Goal: Find specific page/section: Find specific page/section

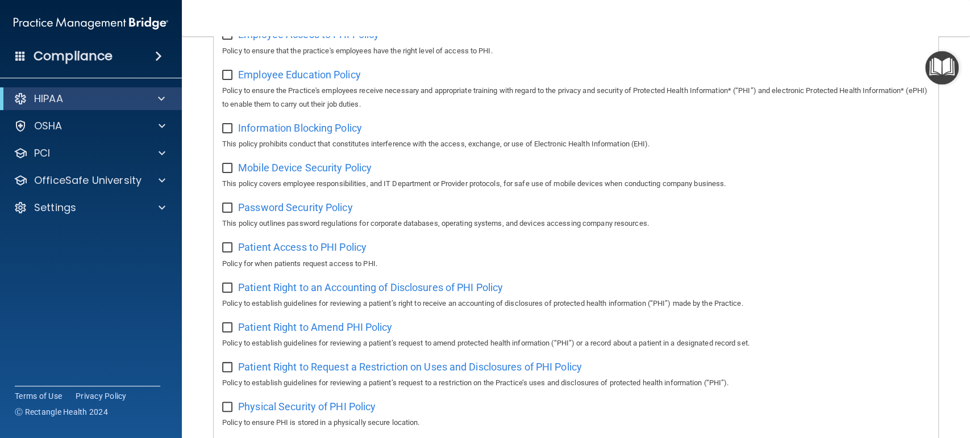
scroll to position [441, 0]
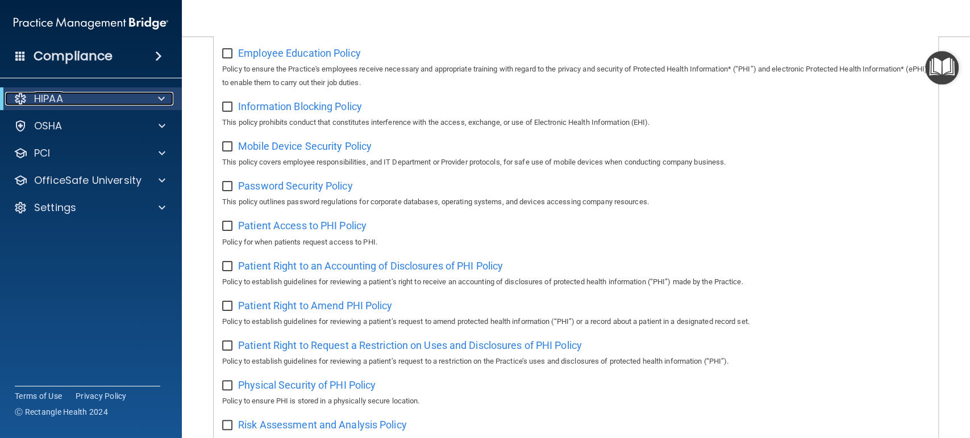
click at [141, 94] on div "HIPAA" at bounding box center [75, 99] width 140 height 14
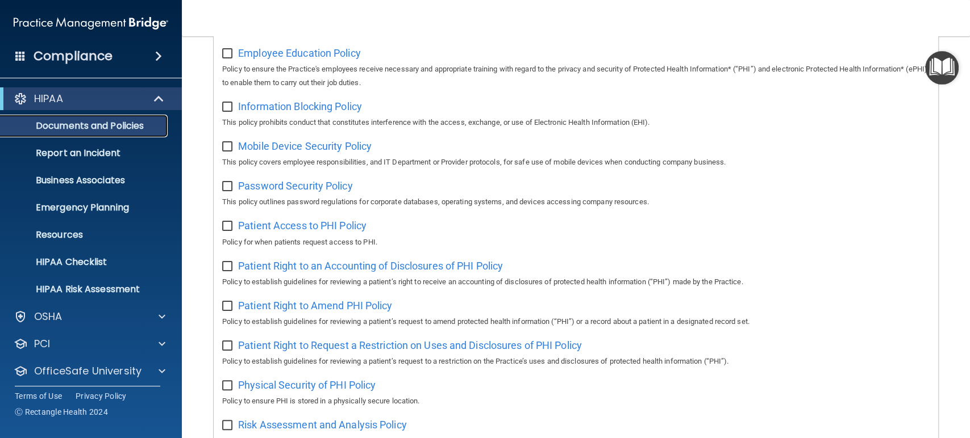
click at [109, 128] on p "Documents and Policies" at bounding box center [84, 125] width 155 height 11
click at [135, 104] on div "HIPAA" at bounding box center [75, 99] width 140 height 14
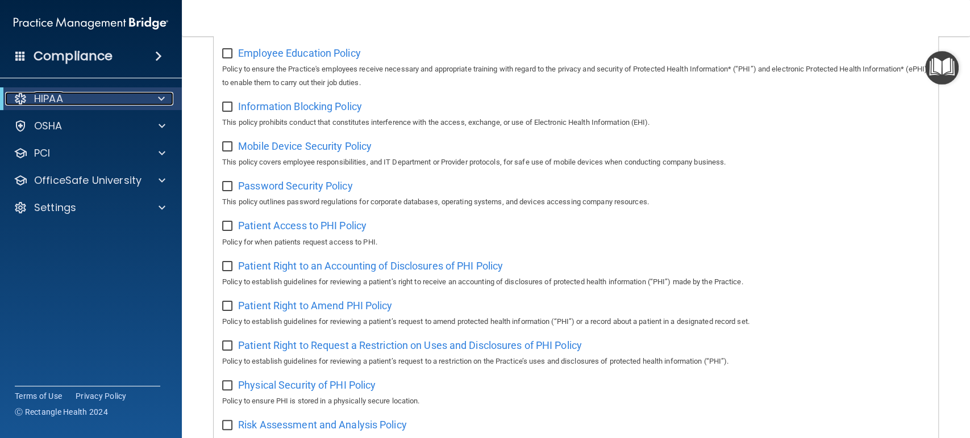
click at [156, 95] on div at bounding box center [159, 99] width 28 height 14
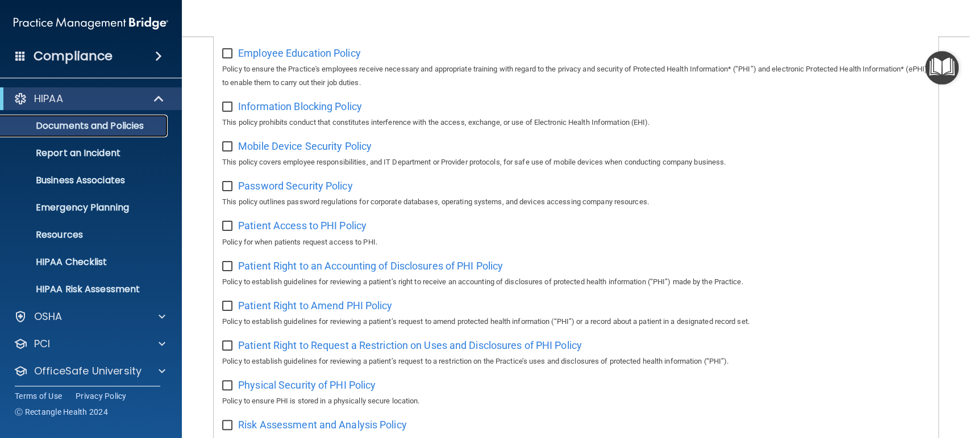
click at [106, 125] on p "Documents and Policies" at bounding box center [84, 125] width 155 height 11
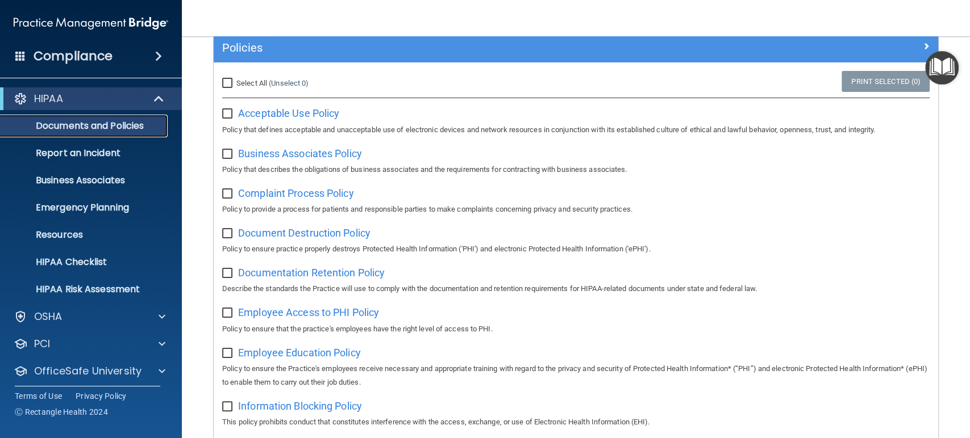
scroll to position [0, 0]
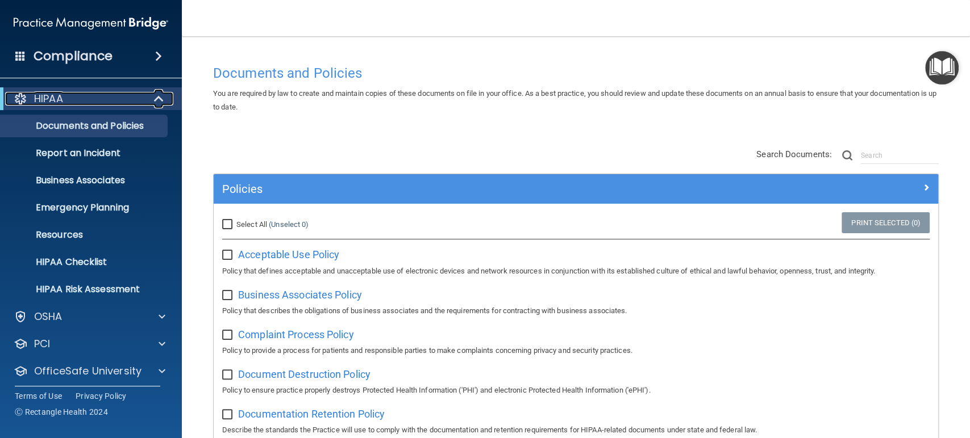
click at [156, 96] on span at bounding box center [160, 99] width 10 height 14
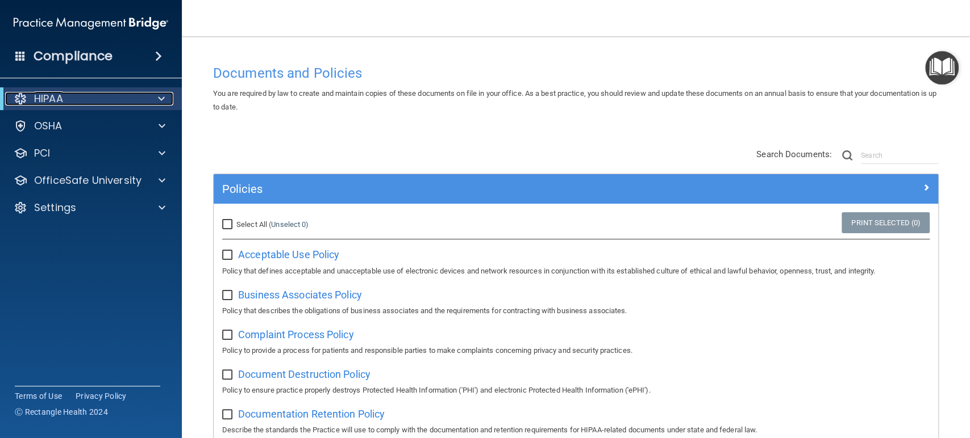
click at [164, 99] on span at bounding box center [161, 99] width 7 height 14
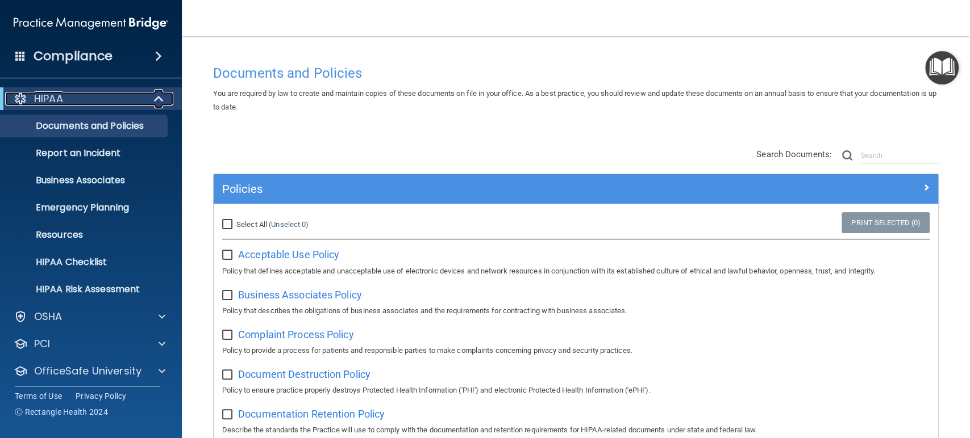
click at [164, 99] on span at bounding box center [160, 99] width 10 height 14
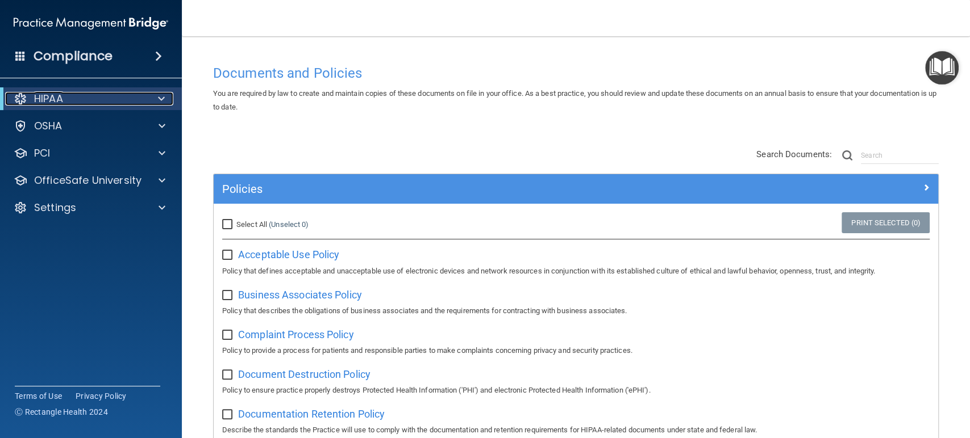
click at [130, 95] on div "HIPAA" at bounding box center [75, 99] width 140 height 14
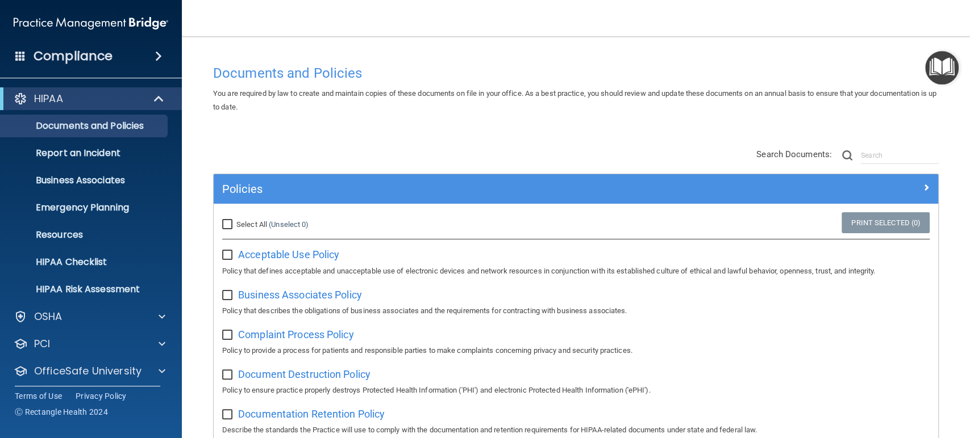
click at [153, 106] on div "HIPAA" at bounding box center [91, 98] width 182 height 23
click at [150, 102] on div at bounding box center [159, 99] width 28 height 14
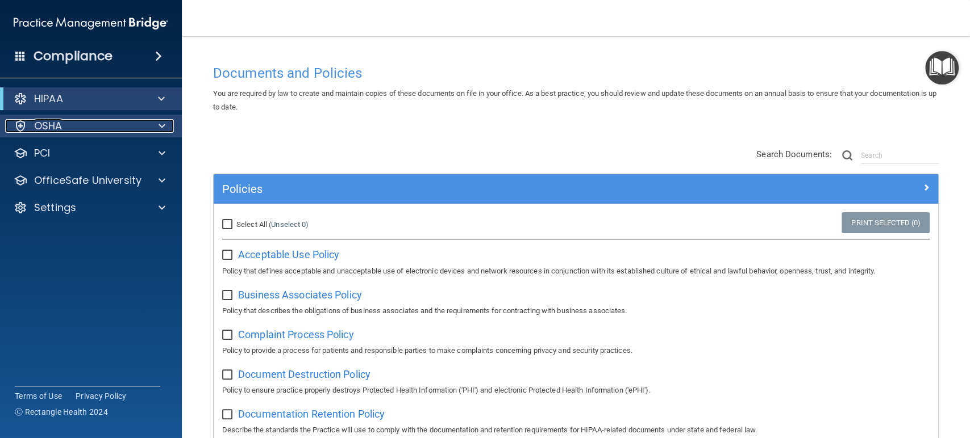
click at [155, 123] on div at bounding box center [160, 126] width 28 height 14
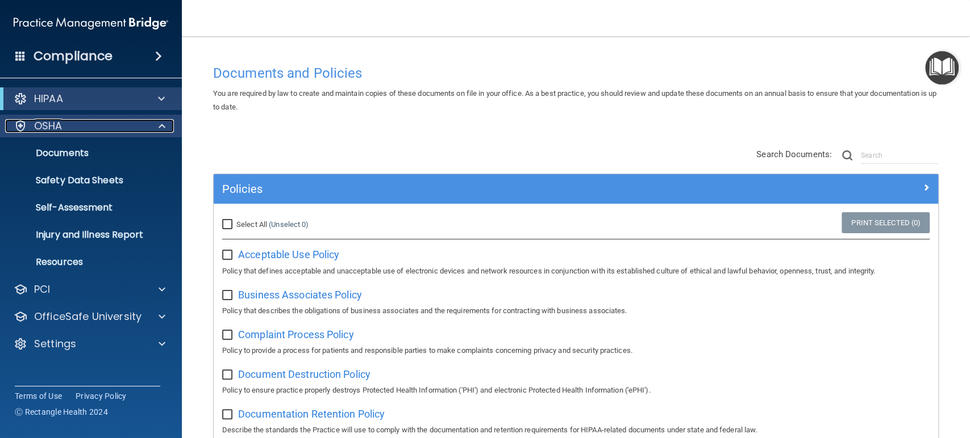
click at [155, 123] on div at bounding box center [160, 126] width 28 height 14
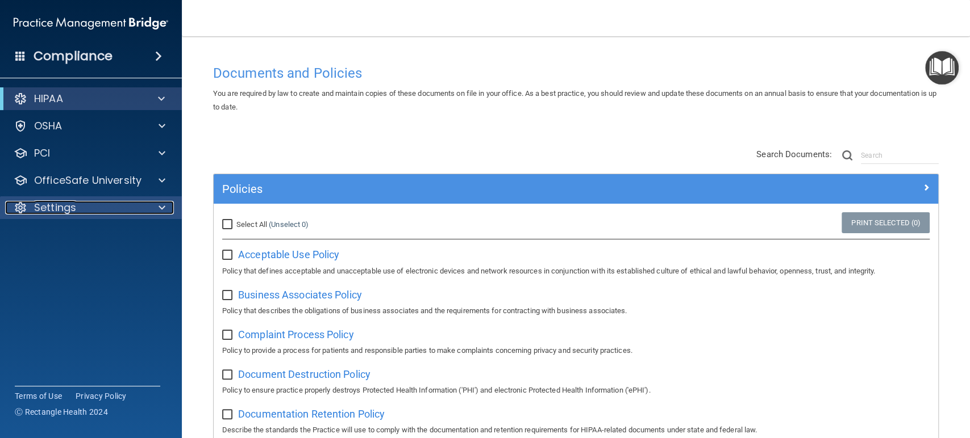
click at [159, 203] on span at bounding box center [161, 208] width 7 height 14
click at [161, 203] on span at bounding box center [161, 208] width 7 height 14
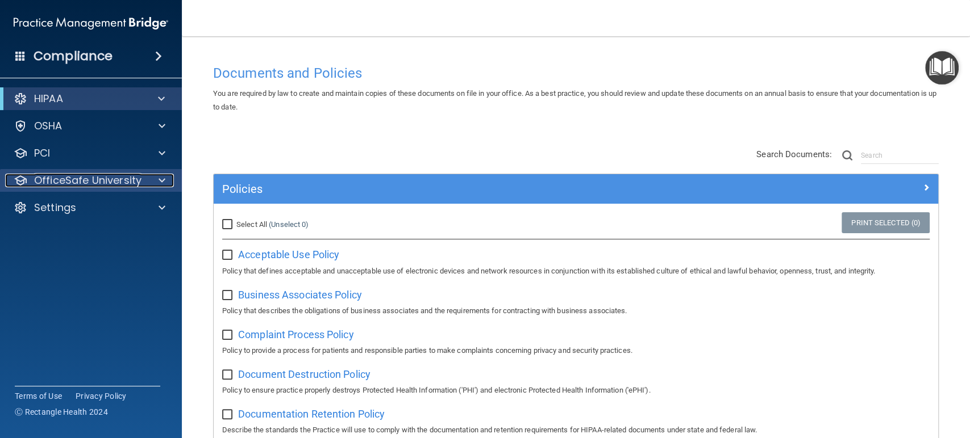
click at [169, 181] on div at bounding box center [160, 181] width 28 height 14
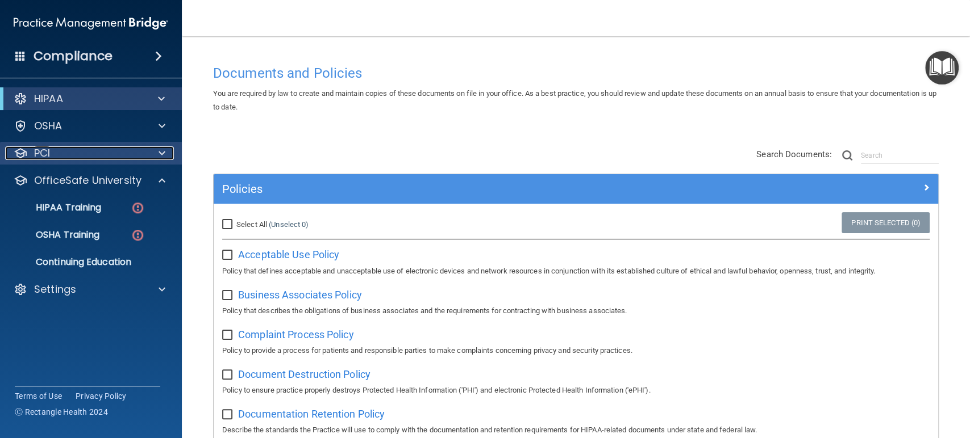
click at [160, 157] on span at bounding box center [161, 154] width 7 height 14
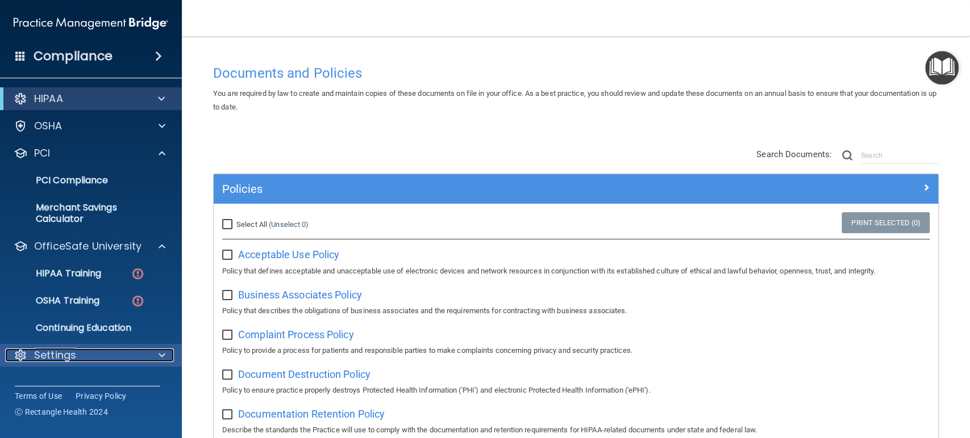
click at [162, 357] on span at bounding box center [161, 356] width 7 height 14
click at [62, 21] on img at bounding box center [91, 23] width 154 height 23
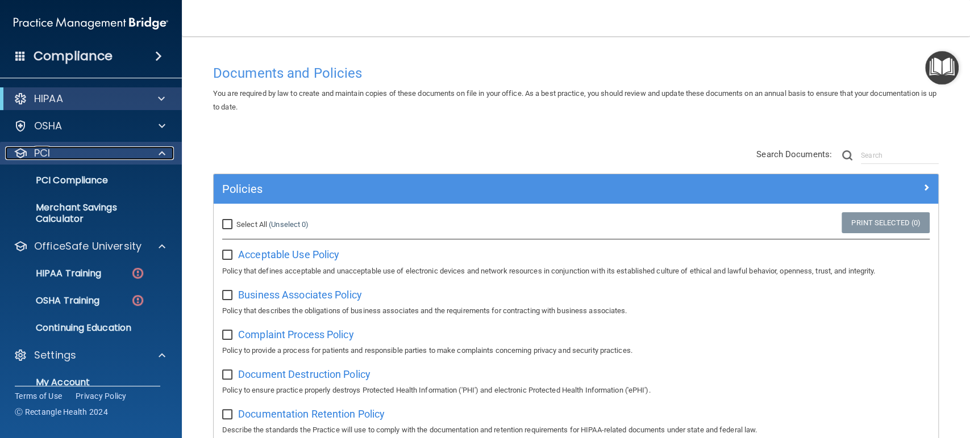
click at [159, 148] on span at bounding box center [161, 154] width 7 height 14
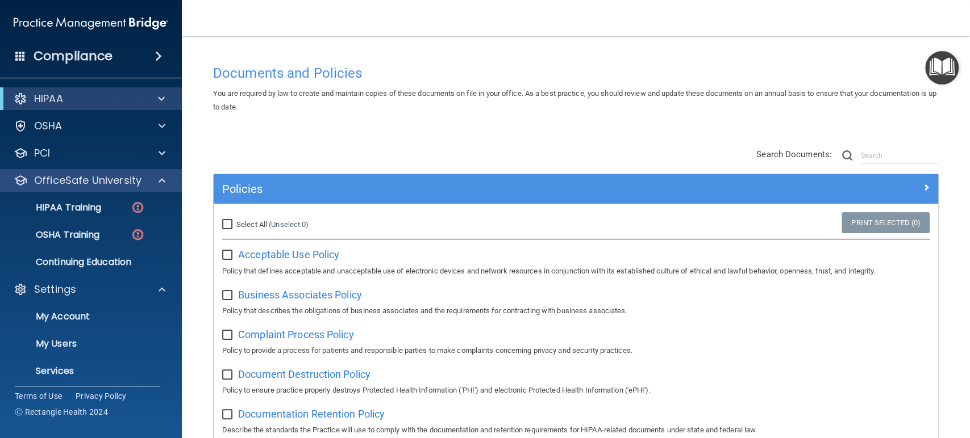
click at [161, 173] on div "OfficeSafe University" at bounding box center [91, 180] width 182 height 23
click at [160, 183] on span at bounding box center [161, 181] width 7 height 14
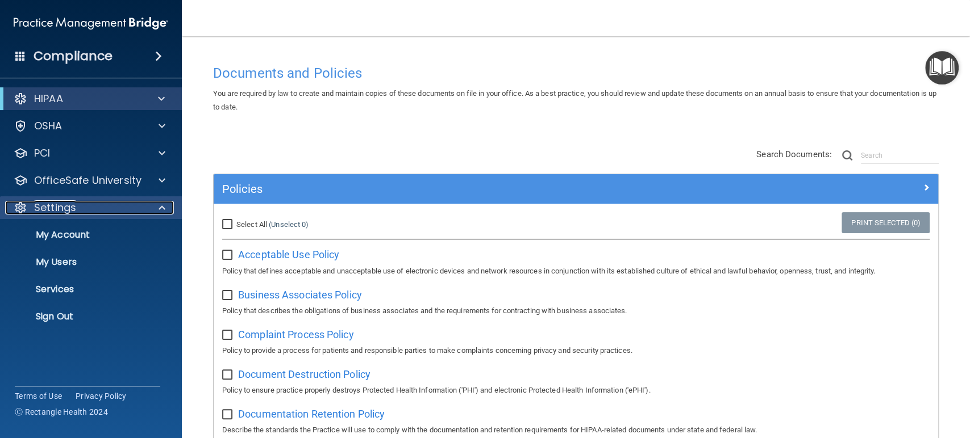
click at [157, 206] on div at bounding box center [160, 208] width 28 height 14
click at [162, 206] on span at bounding box center [161, 208] width 7 height 14
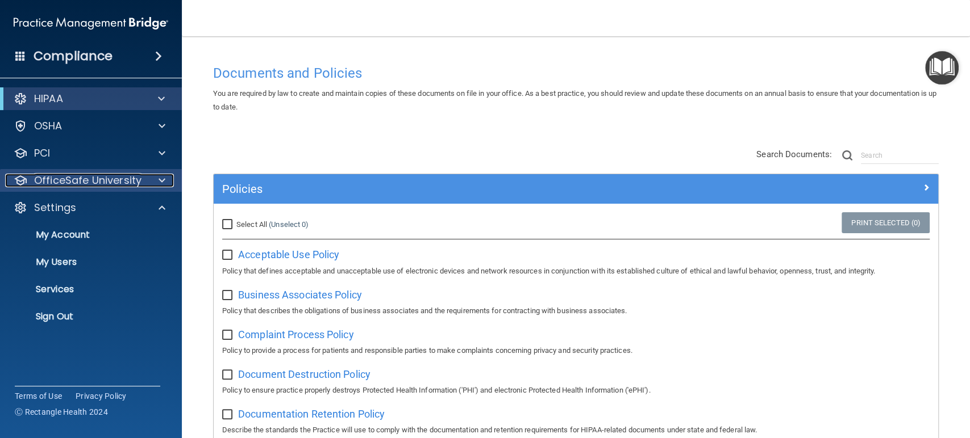
click at [156, 182] on div at bounding box center [160, 181] width 28 height 14
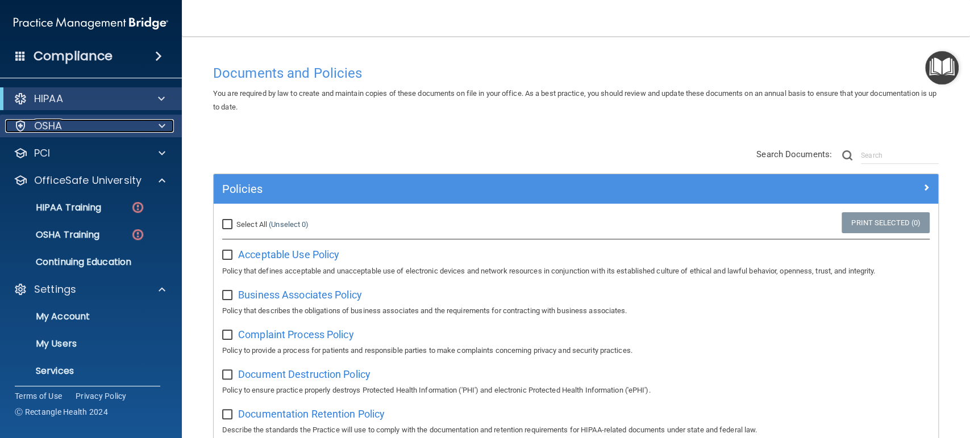
click at [159, 123] on span at bounding box center [161, 126] width 7 height 14
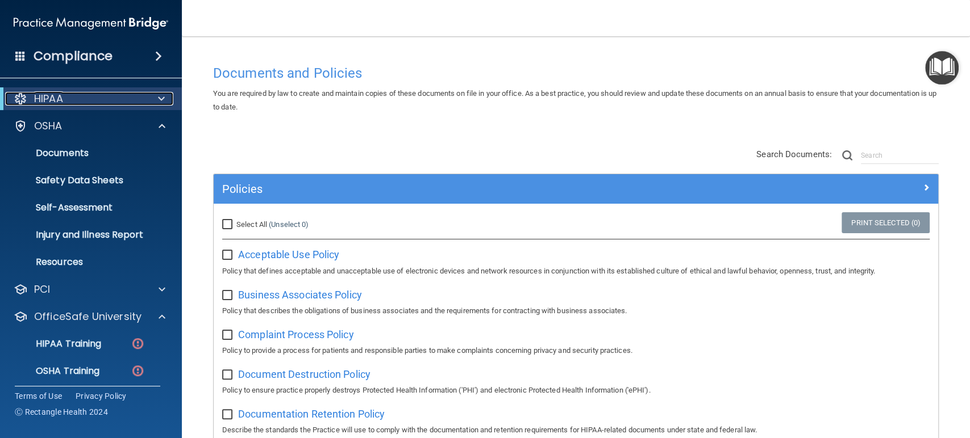
click at [161, 99] on span at bounding box center [161, 99] width 7 height 14
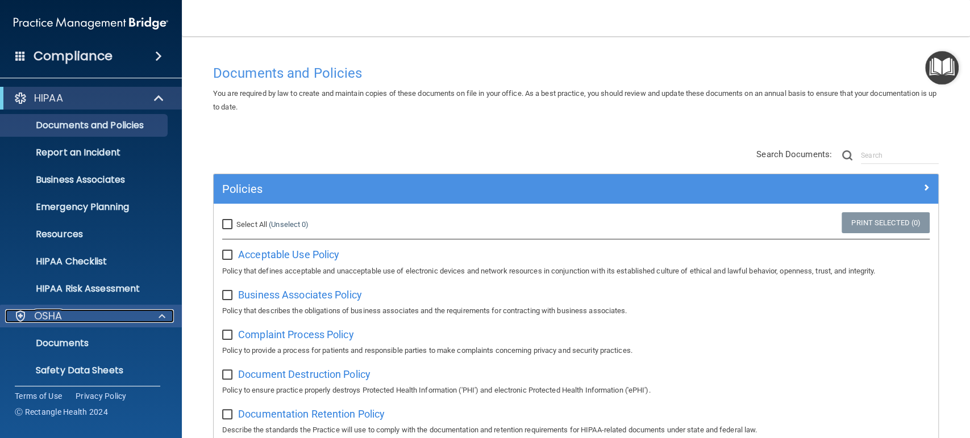
click at [157, 311] on div at bounding box center [160, 317] width 28 height 14
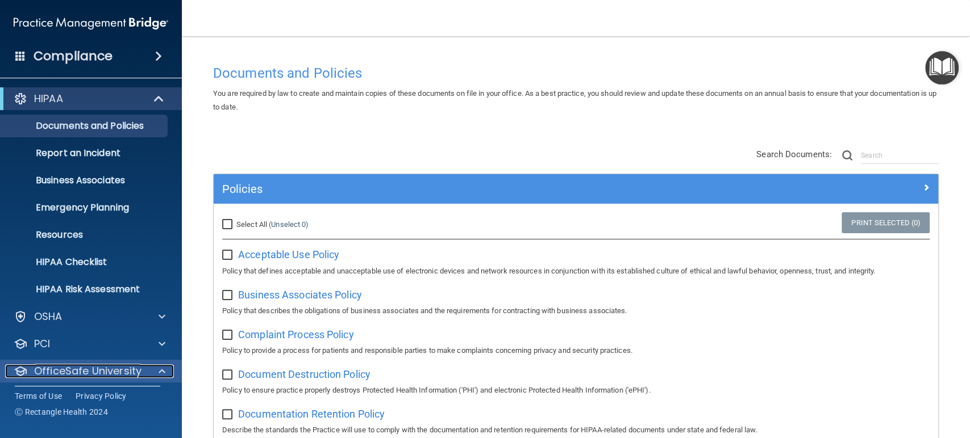
click at [161, 368] on span at bounding box center [161, 372] width 7 height 14
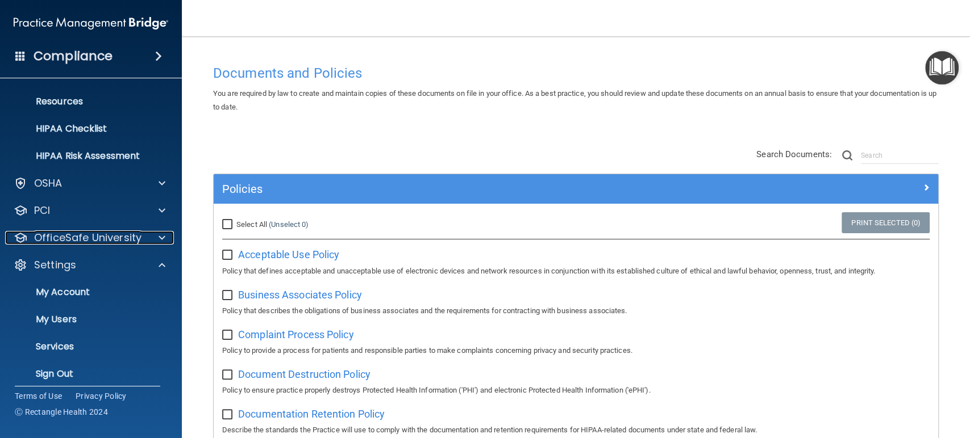
scroll to position [141, 0]
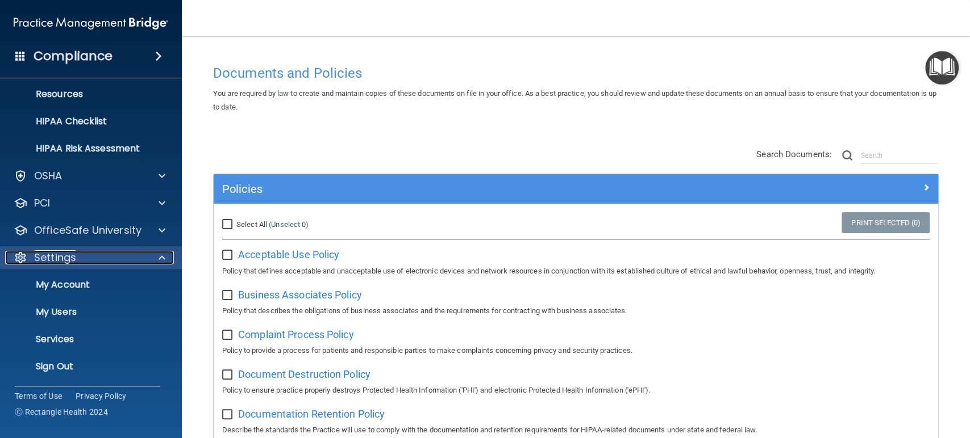
click at [159, 258] on span at bounding box center [161, 258] width 7 height 14
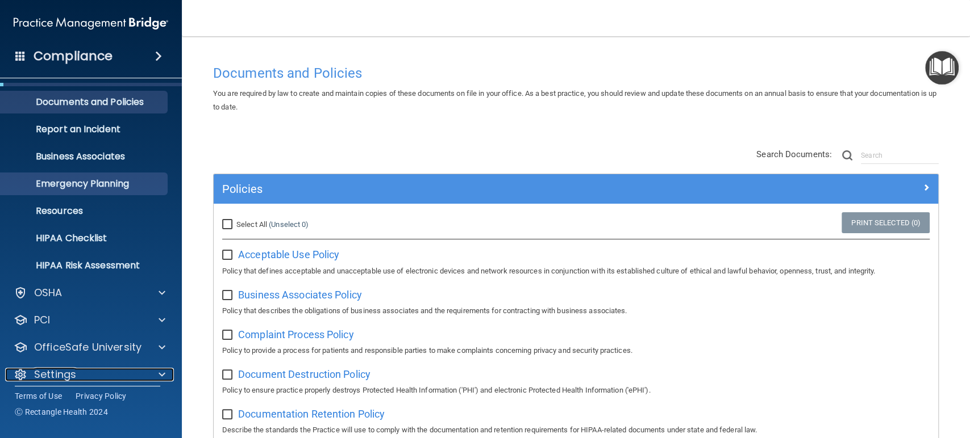
scroll to position [0, 0]
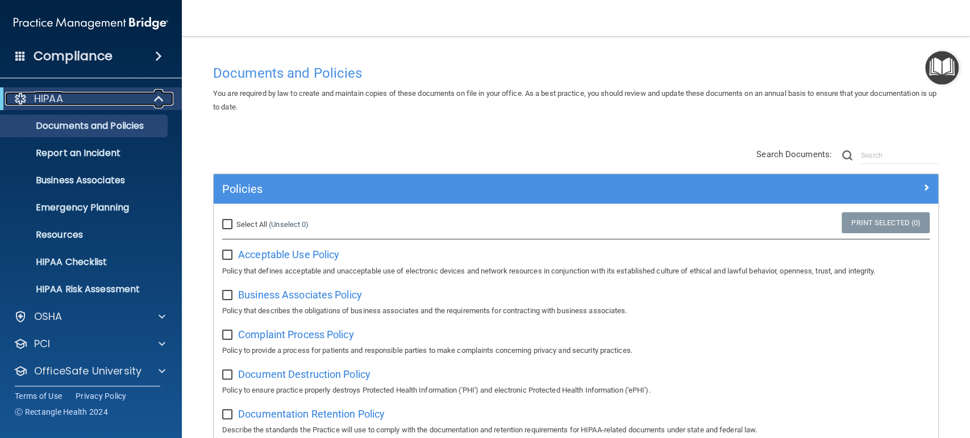
click at [161, 99] on span at bounding box center [160, 99] width 10 height 14
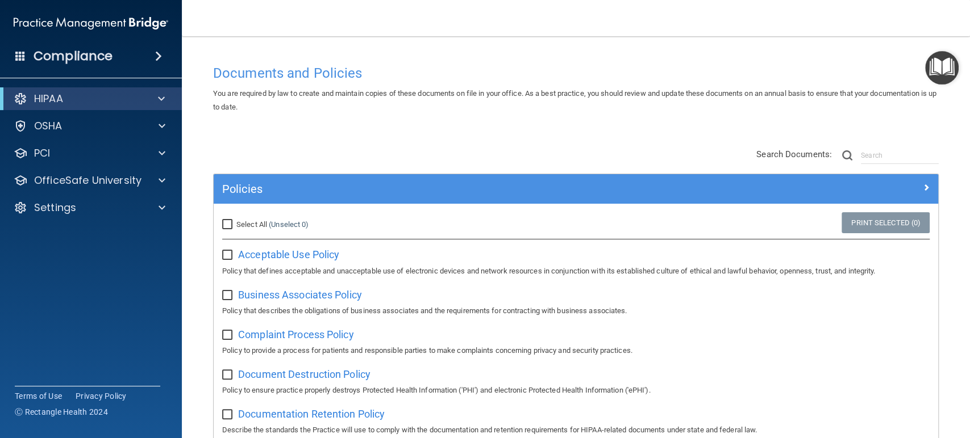
click at [20, 56] on span at bounding box center [20, 56] width 10 height 10
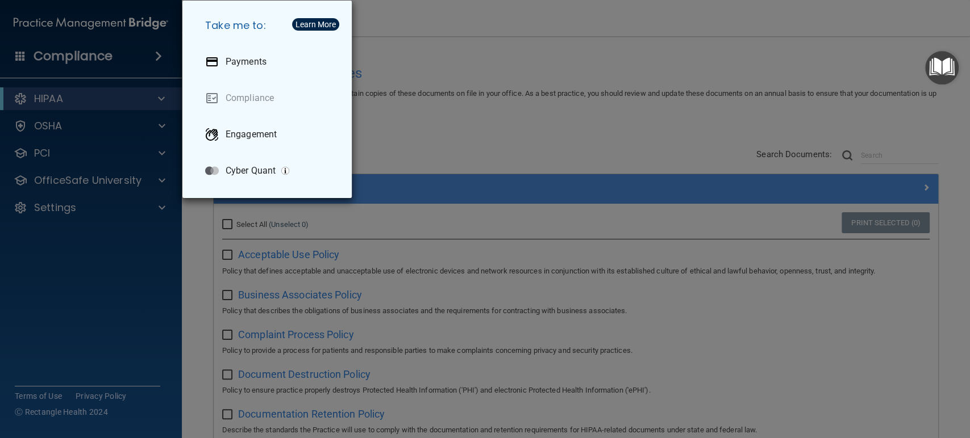
click at [104, 290] on div "Take me to: Payments Compliance Engagement Cyber Quant" at bounding box center [485, 219] width 970 height 438
